Goal: Task Accomplishment & Management: Use online tool/utility

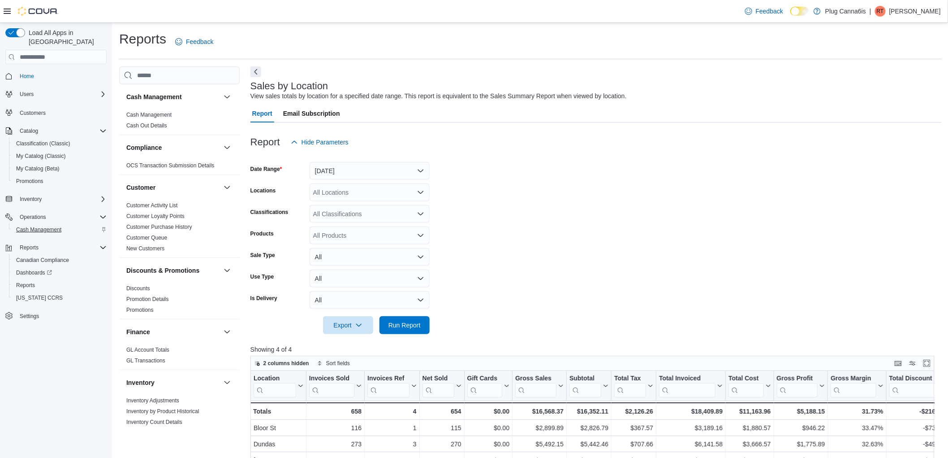
scroll to position [507, 0]
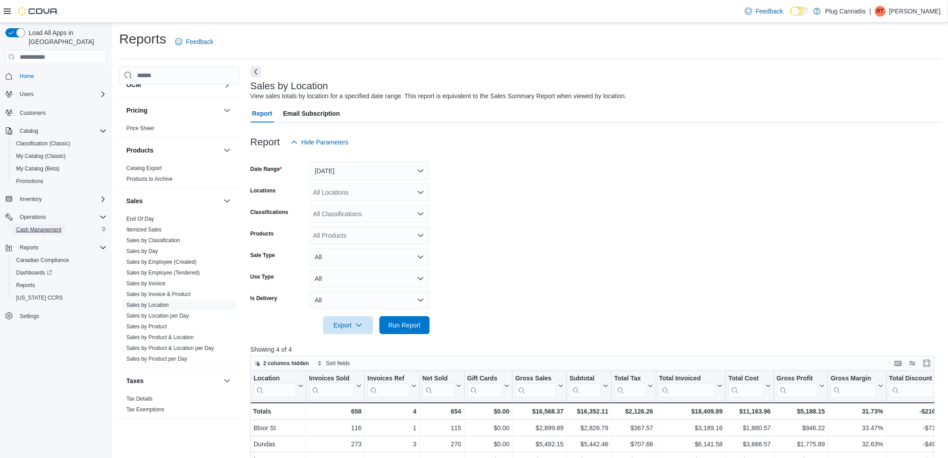
click at [48, 226] on span "Cash Management" at bounding box center [38, 229] width 45 height 7
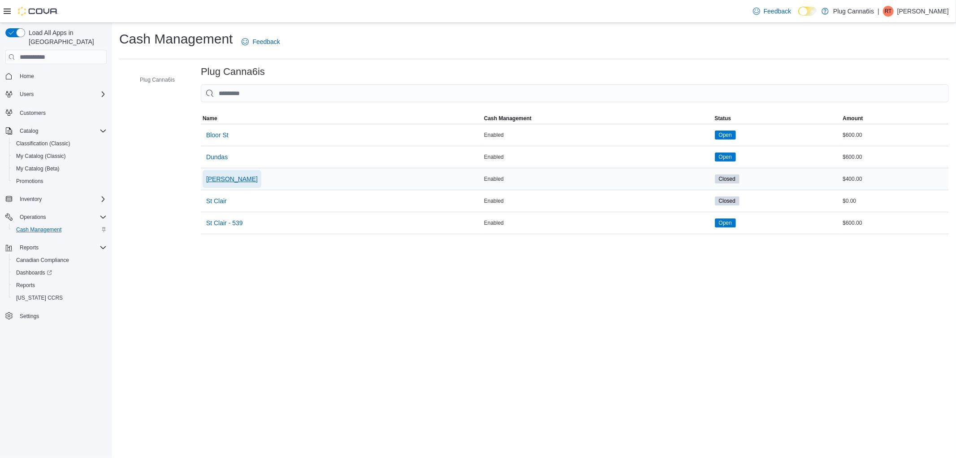
click at [220, 175] on span "[PERSON_NAME]" at bounding box center [232, 178] width 52 height 9
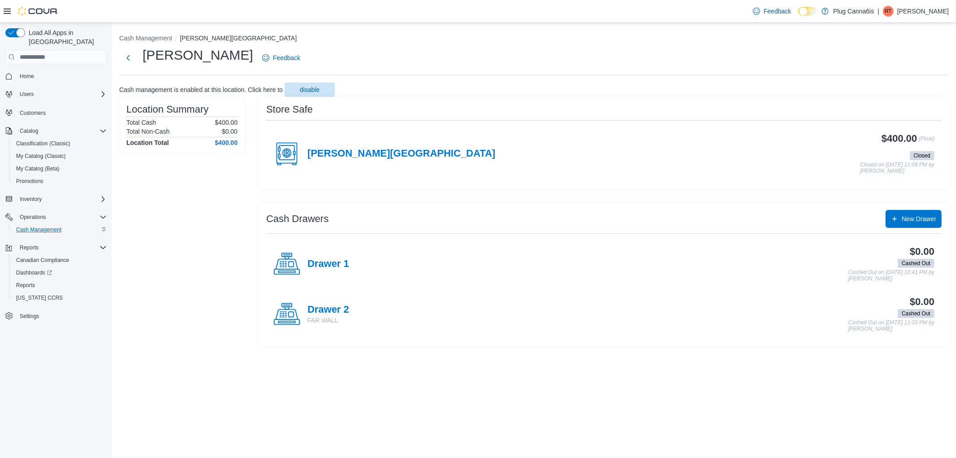
click at [379, 151] on h4 "[PERSON_NAME][GEOGRAPHIC_DATA]" at bounding box center [401, 154] width 188 height 12
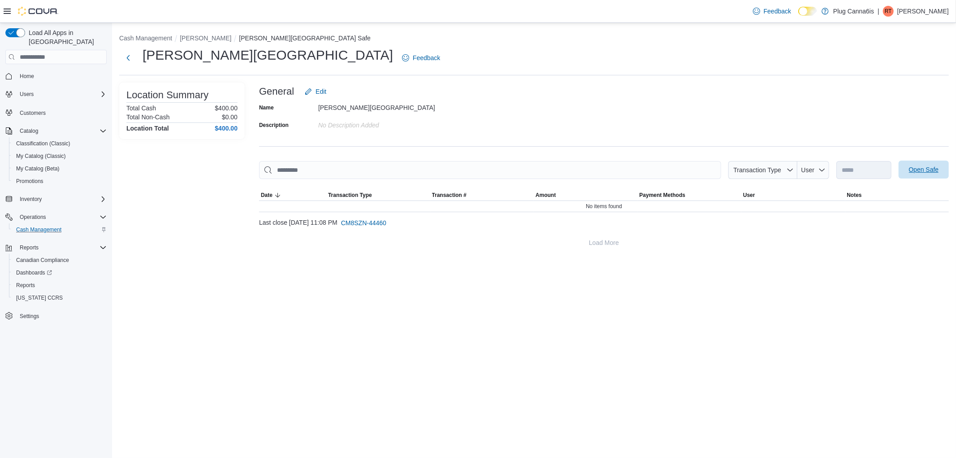
click at [938, 172] on span "Open Safe" at bounding box center [924, 169] width 30 height 9
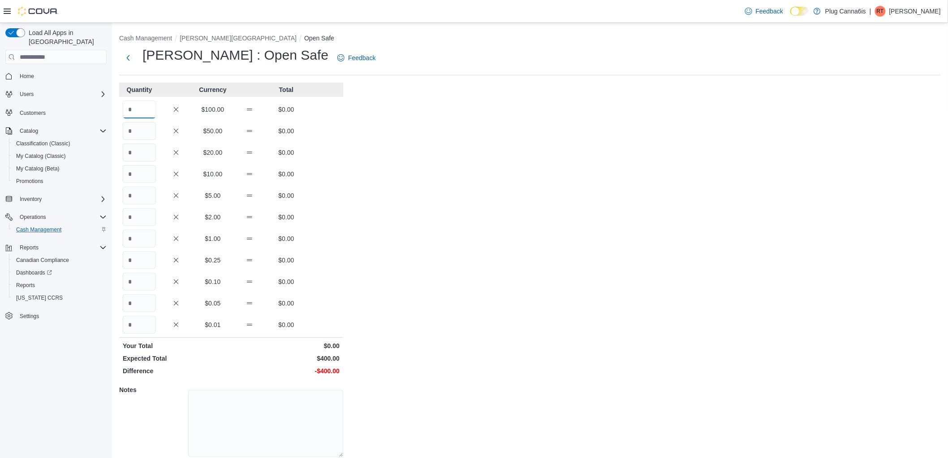
click at [140, 103] on input "Quantity" at bounding box center [139, 109] width 33 height 18
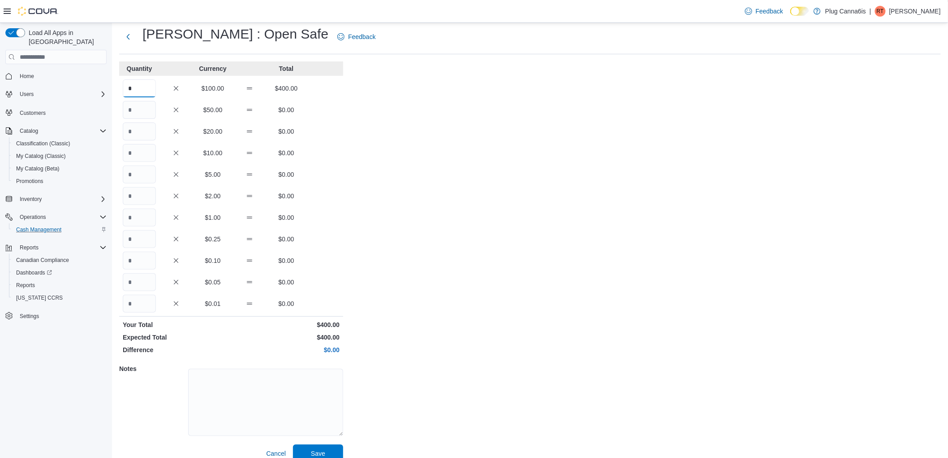
scroll to position [33, 0]
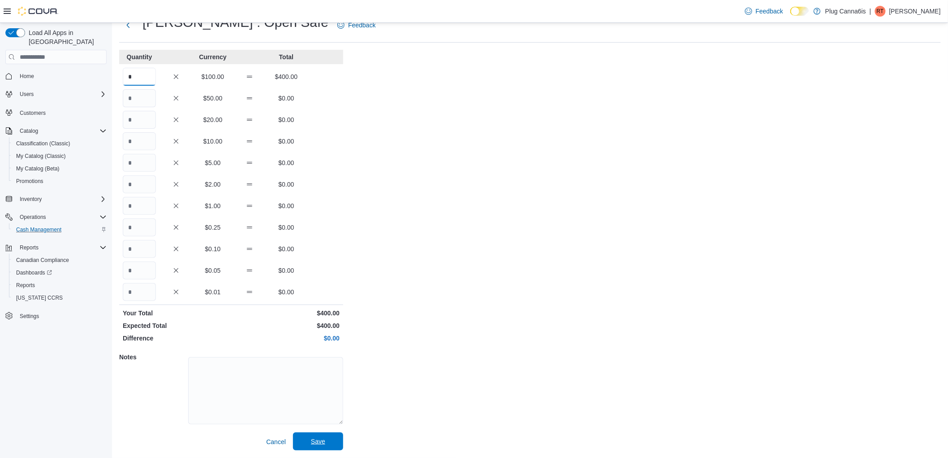
type input "*"
click at [311, 437] on span "Save" at bounding box center [318, 440] width 14 height 9
